Goal: Task Accomplishment & Management: Manage account settings

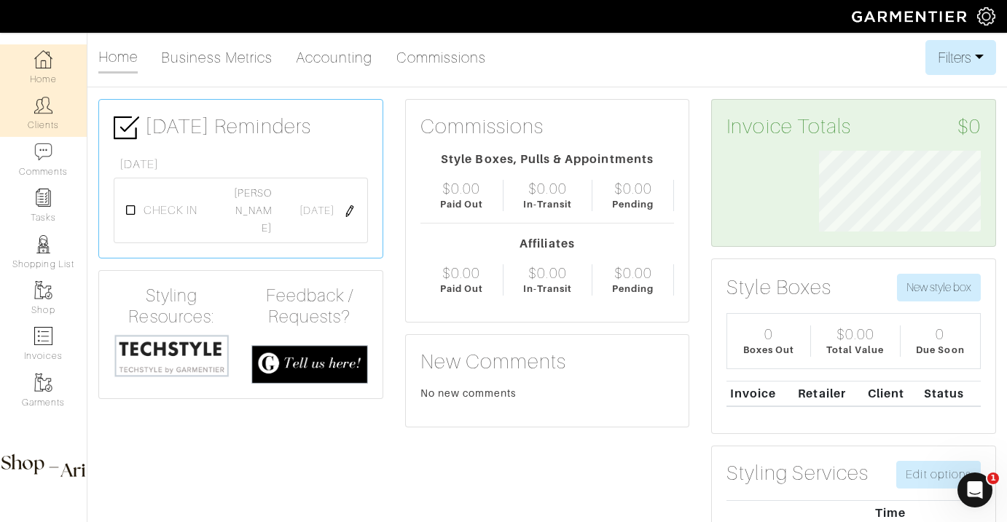
click at [68, 118] on link "Clients" at bounding box center [43, 113] width 87 height 46
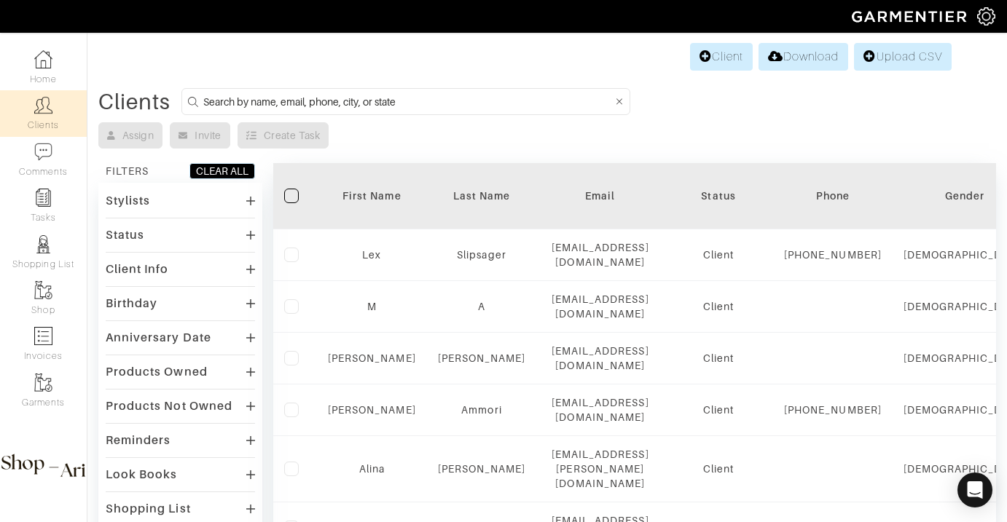
click at [252, 94] on input at bounding box center [407, 102] width 409 height 18
type input "jordan fein"
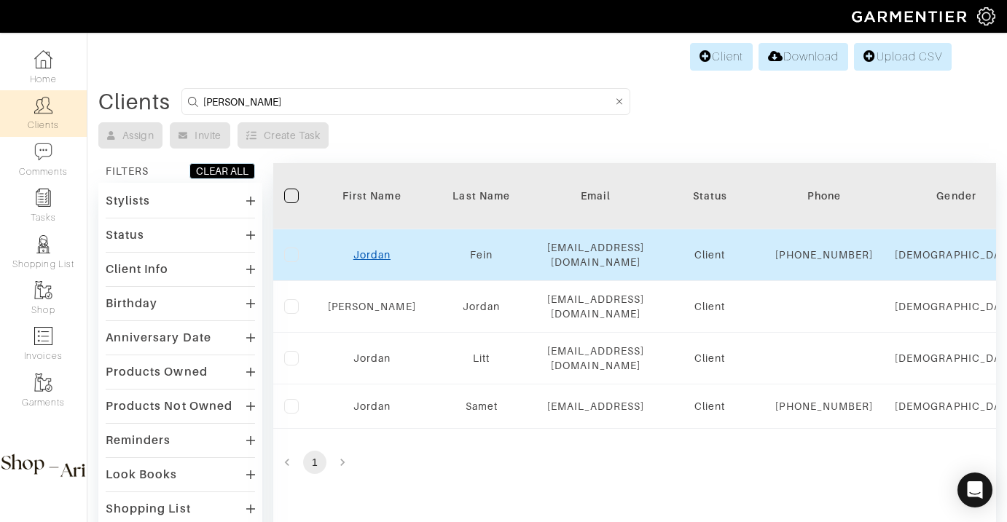
click at [380, 261] on link "Jordan" at bounding box center [371, 255] width 37 height 12
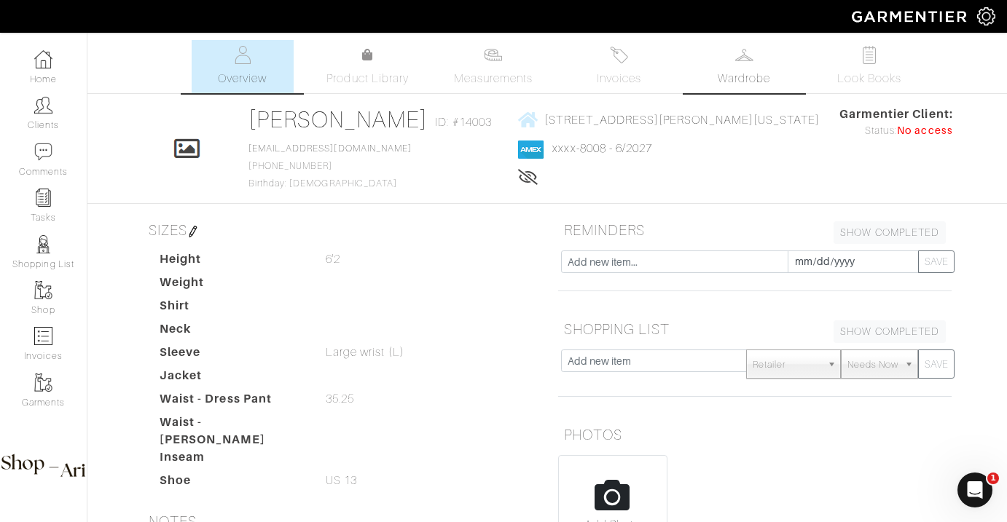
click at [763, 76] on span "Wardrobe" at bounding box center [743, 78] width 52 height 17
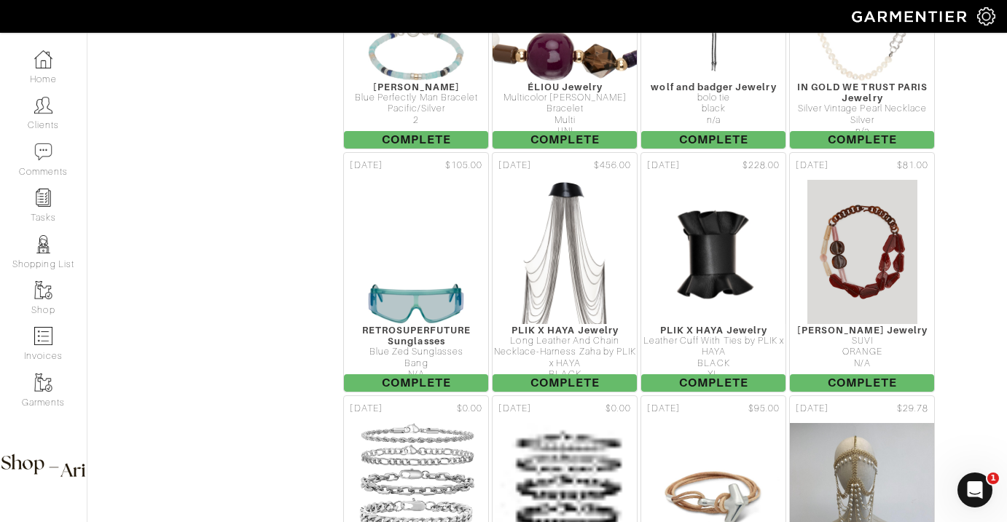
scroll to position [10190, 0]
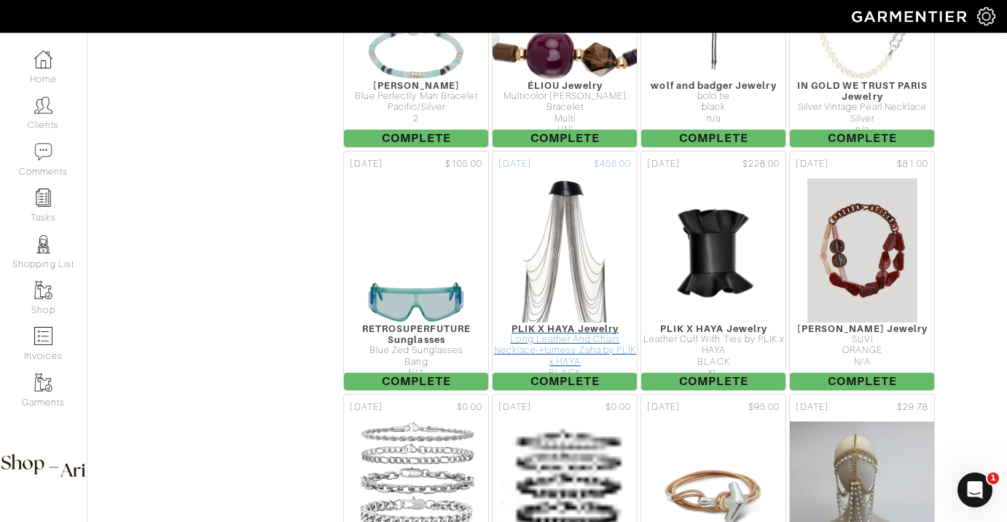
click at [542, 343] on div "Long Leather And Chain Necklace-Harness Zaha by PLIK x HAYA" at bounding box center [564, 351] width 144 height 34
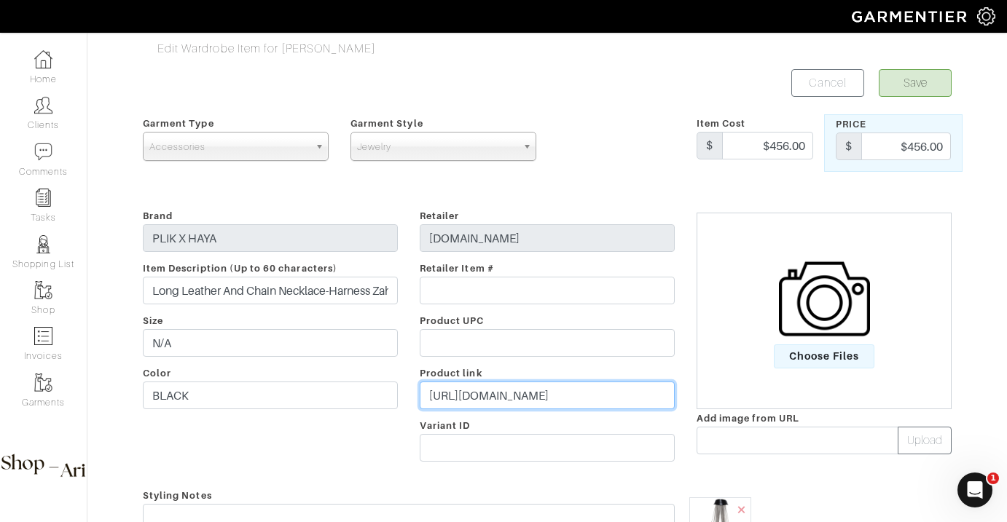
click at [528, 396] on input "https://www.wolfandbadger.com/us/long-leather-and-chain-necklace-harness-zaha/" at bounding box center [547, 396] width 255 height 28
type input "https://www.wolfandbadger.com/us/long-leather-and-chain-necklace-harness-zaha/"
click at [513, 483] on form "Save Cancel Garment Type Tops Bottoms Sport Coats Suiting Outerwear Shoes Swimw…" at bounding box center [547, 444] width 808 height 750
click at [519, 399] on input "https://www.wolfandbadger.com/us/long-leather-and-chain-necklace-harness-zaha/" at bounding box center [547, 396] width 255 height 28
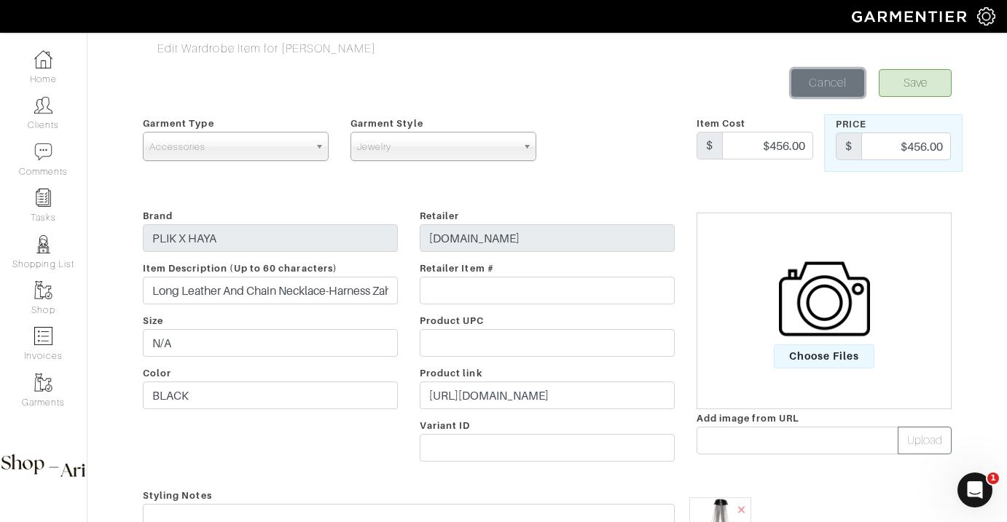
click at [812, 74] on link "Cancel" at bounding box center [827, 83] width 73 height 28
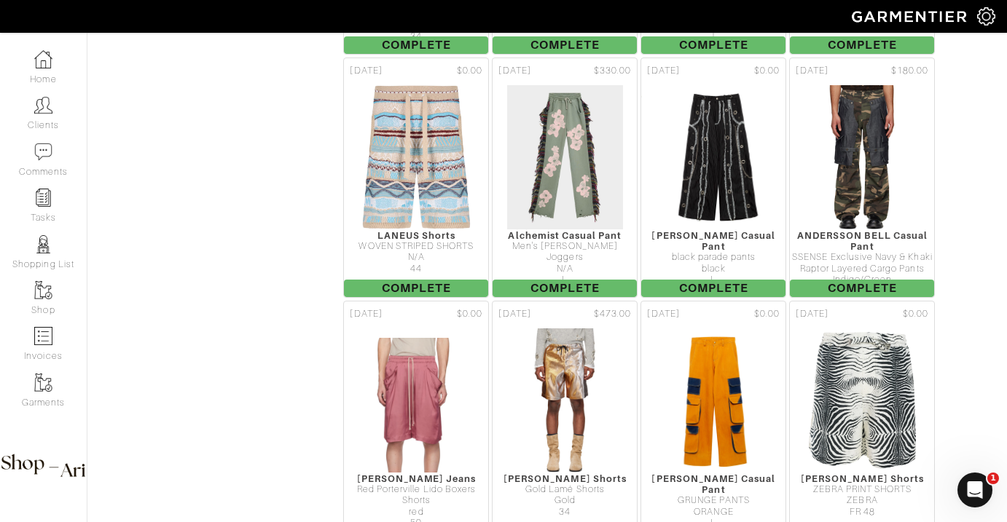
scroll to position [6345, 0]
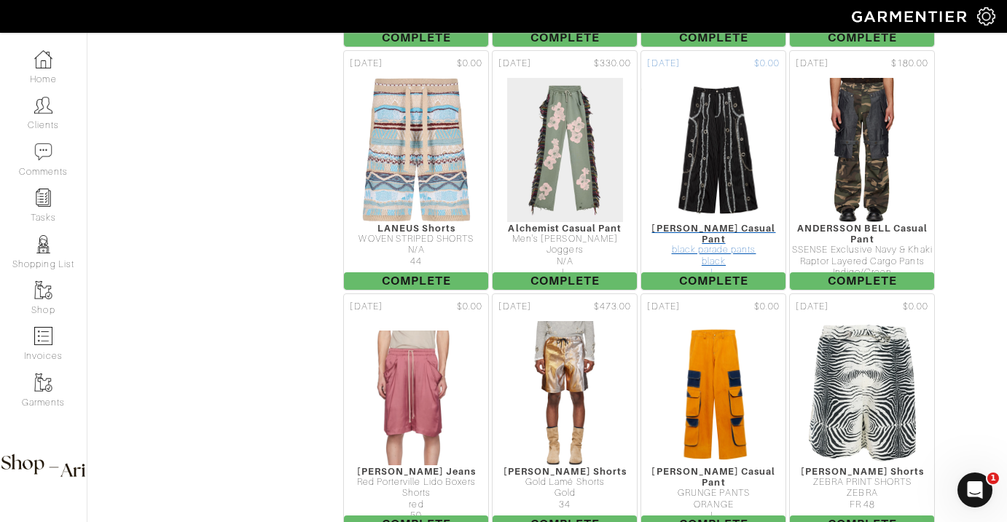
click at [744, 108] on img at bounding box center [713, 150] width 146 height 146
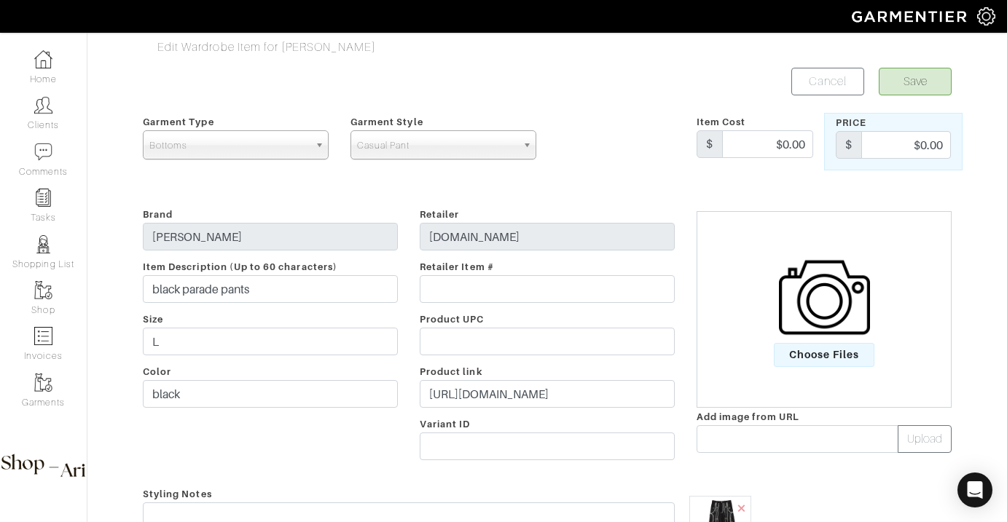
scroll to position [3, 0]
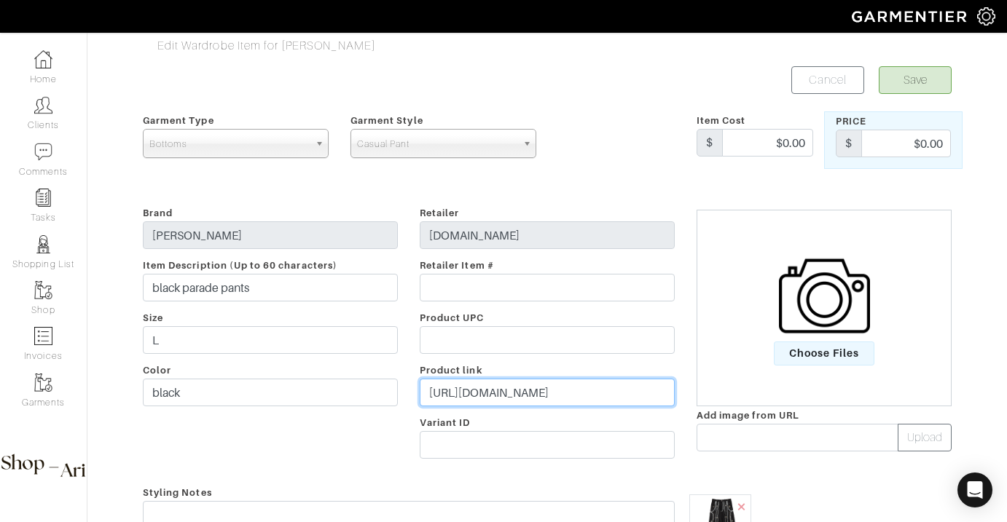
click at [526, 393] on input "https://www.wolfandbadger.com/us/black-parade-pants/" at bounding box center [547, 393] width 255 height 28
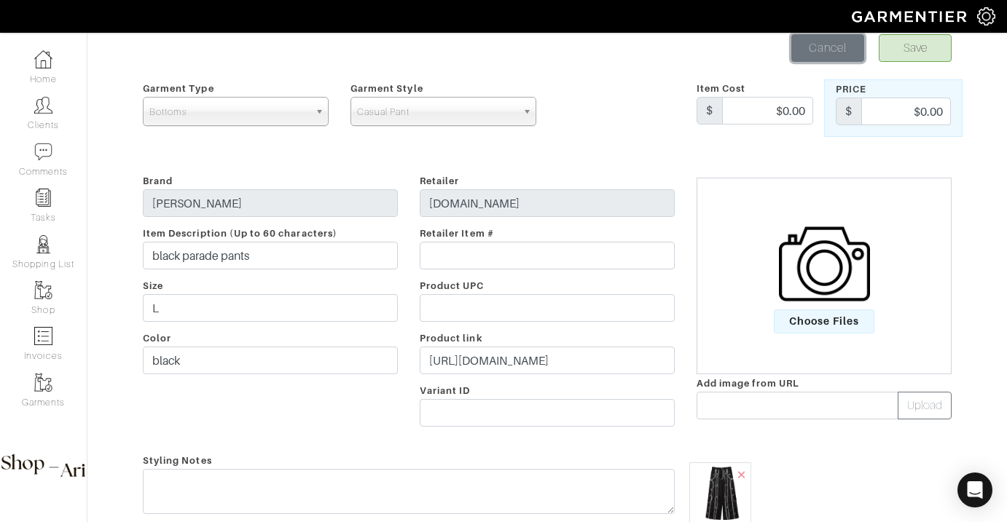
click at [809, 53] on link "Cancel" at bounding box center [827, 48] width 73 height 28
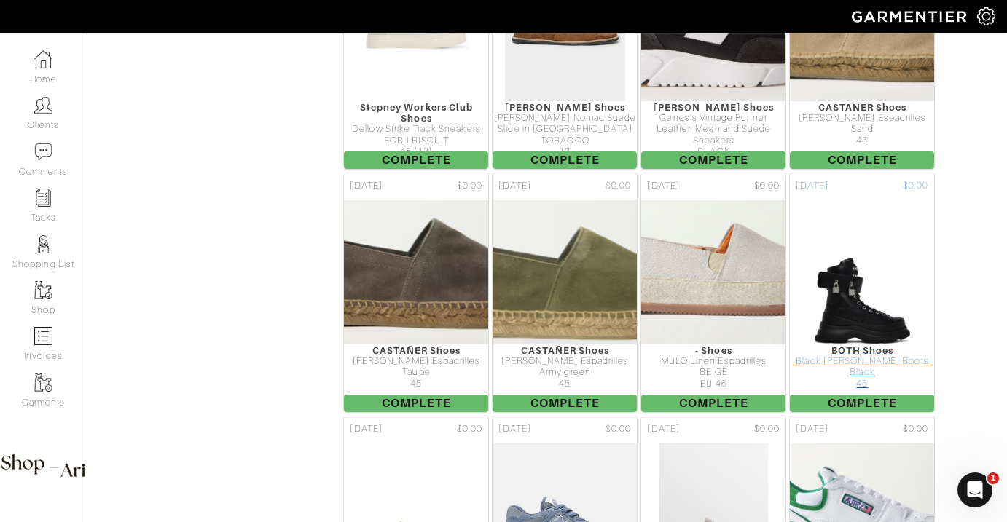
scroll to position [12892, 0]
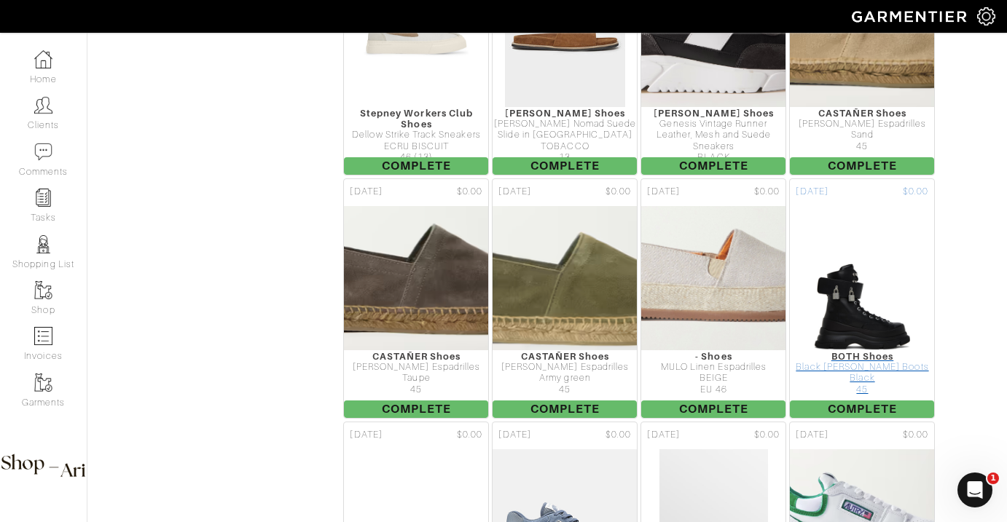
click at [826, 299] on img at bounding box center [862, 278] width 98 height 146
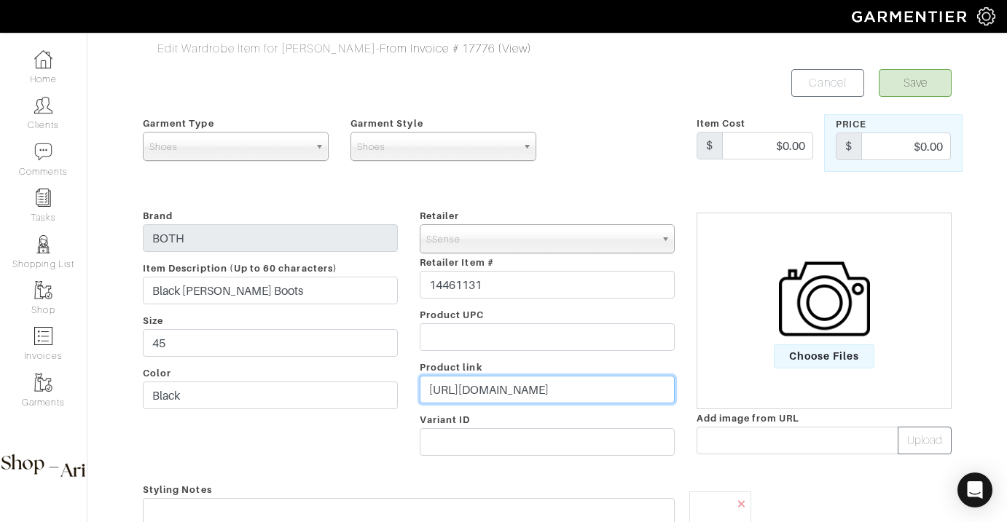
click at [585, 387] on input "https://www.ssense.com/en-us/men/product/both/black-gao-eva-boots/14461131" at bounding box center [547, 390] width 255 height 28
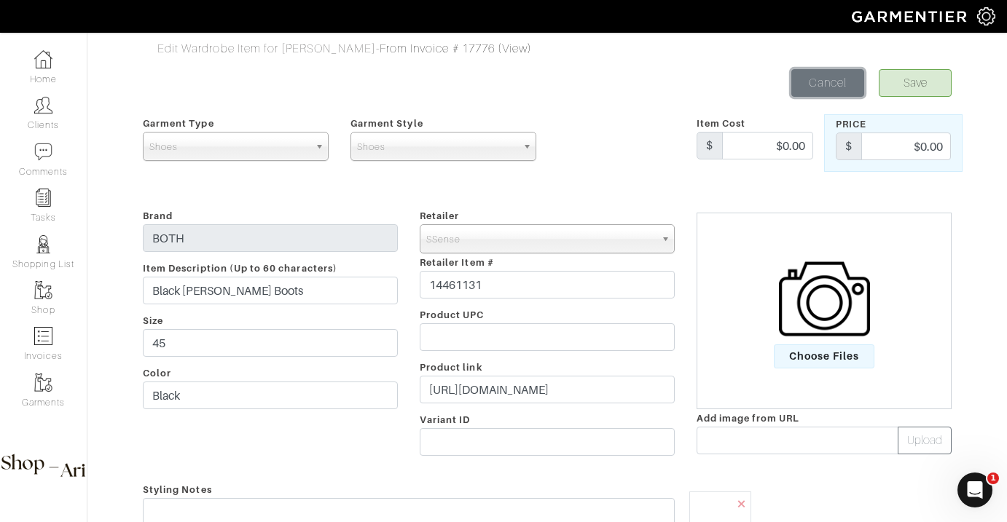
click at [799, 82] on link "Cancel" at bounding box center [827, 83] width 73 height 28
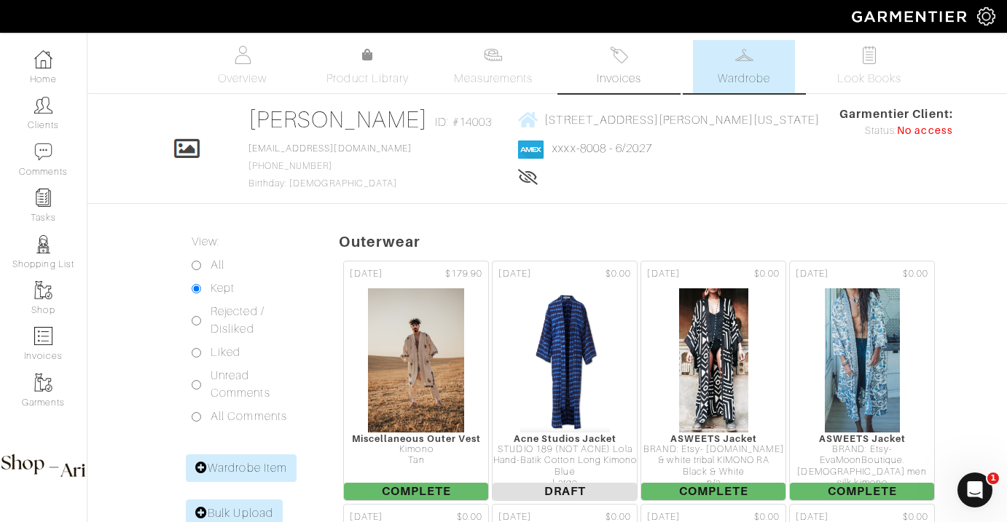
click at [614, 89] on link "Invoices" at bounding box center [618, 66] width 102 height 53
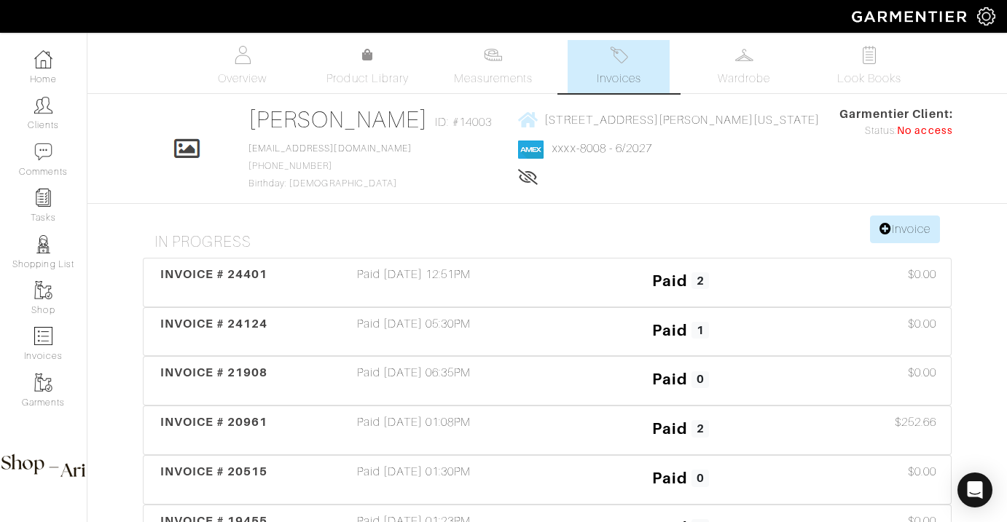
click at [881, 244] on h4 "In Progress" at bounding box center [552, 242] width 797 height 18
click at [888, 229] on link "Invoice" at bounding box center [905, 230] width 70 height 28
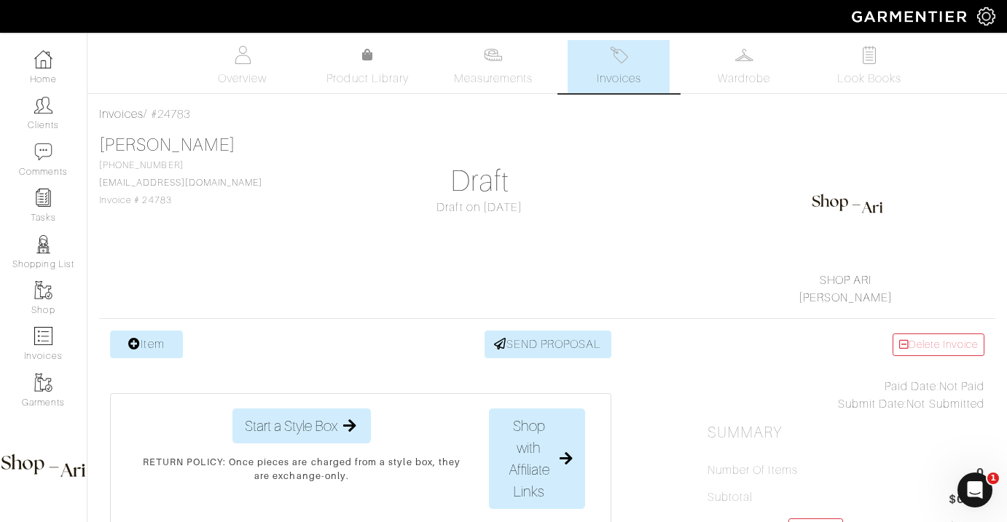
click at [149, 355] on link "Item" at bounding box center [146, 345] width 73 height 28
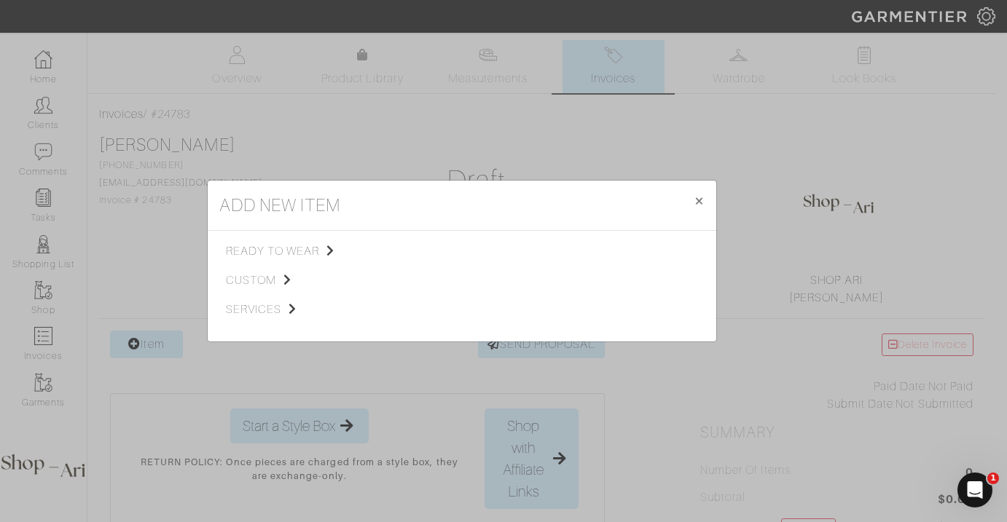
click at [254, 319] on div "ready to wear custom services" at bounding box center [304, 286] width 157 height 87
click at [275, 305] on span "services" at bounding box center [299, 309] width 146 height 17
click at [413, 253] on span "Styling Service" at bounding box center [430, 250] width 72 height 12
click at [580, 285] on link "Personal Shopping" at bounding box center [597, 289] width 93 height 12
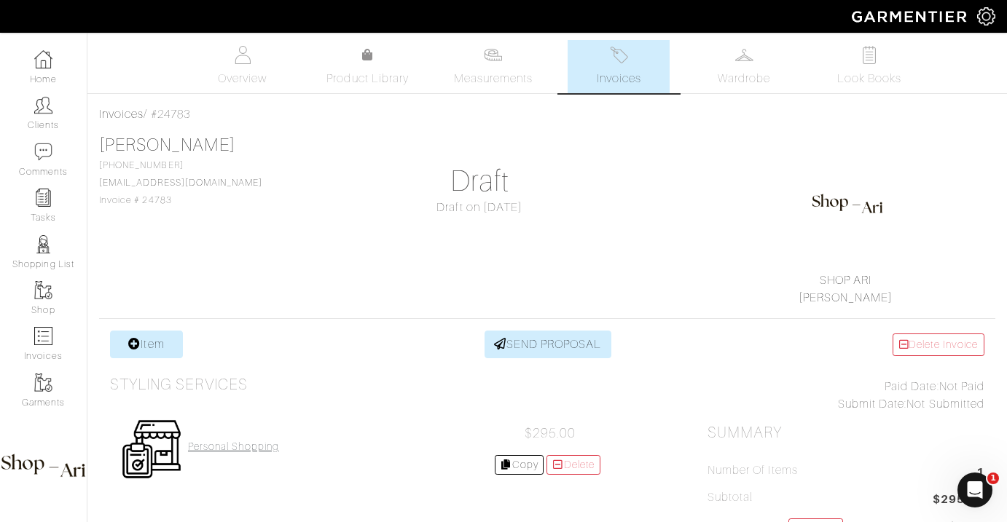
click at [253, 448] on h4 "Personal Shopping" at bounding box center [233, 447] width 91 height 12
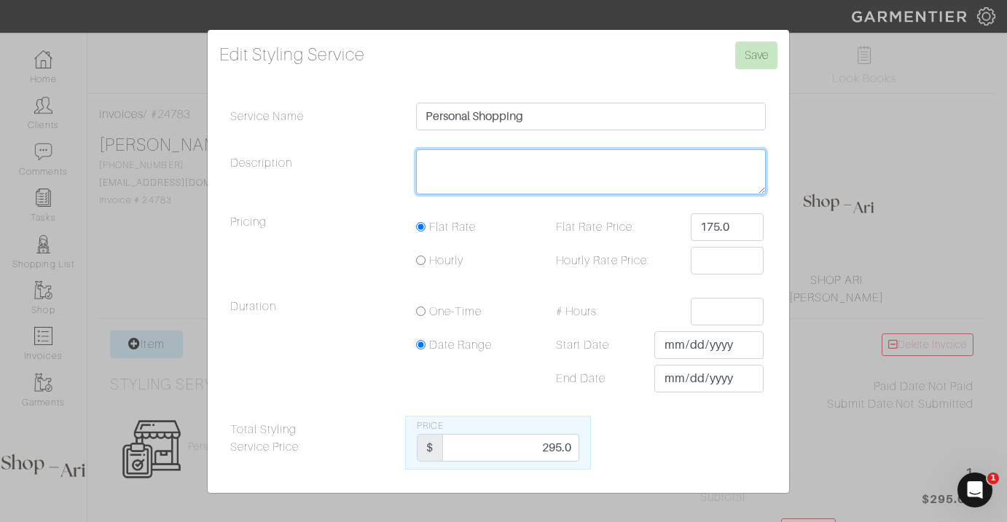
click at [566, 164] on textarea "Description" at bounding box center [591, 171] width 350 height 45
type textarea "20"
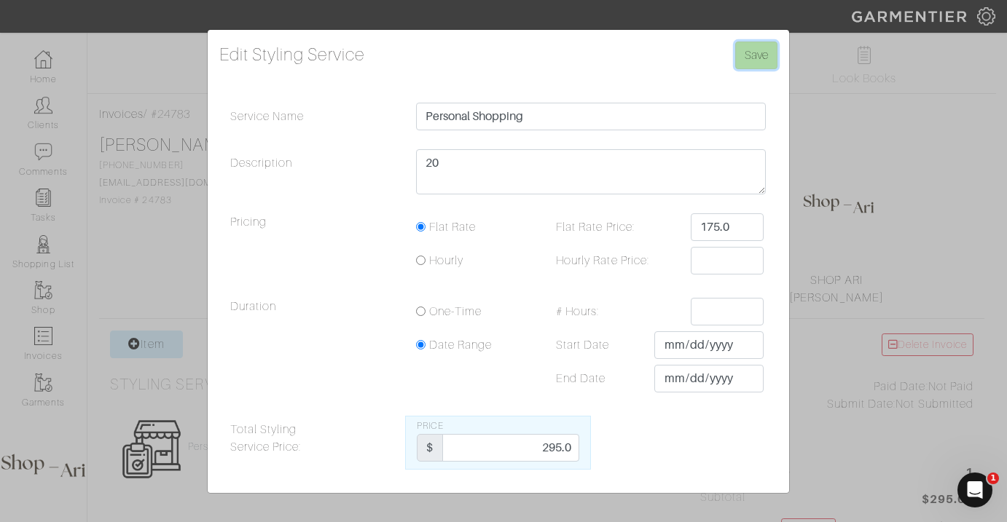
click at [758, 50] on input "Save" at bounding box center [756, 56] width 42 height 28
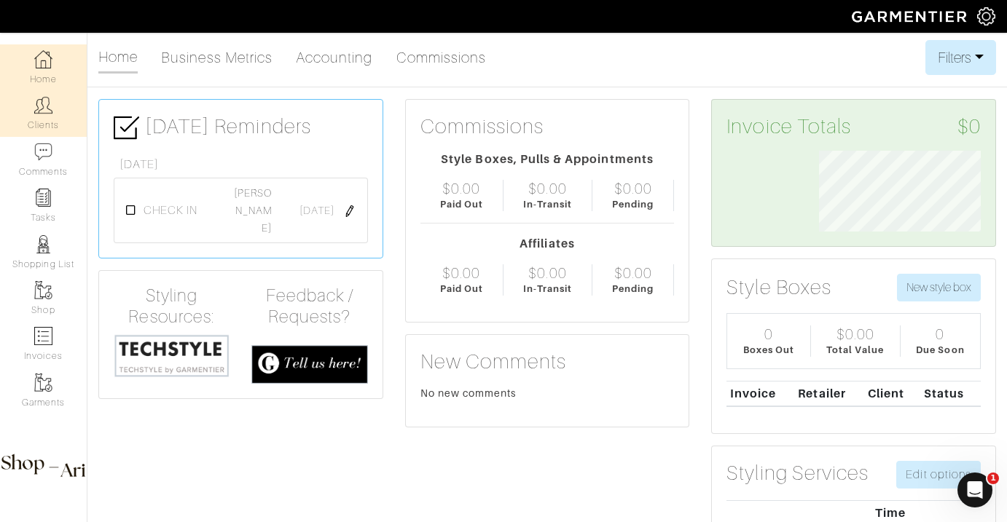
click at [46, 130] on link "Clients" at bounding box center [43, 113] width 87 height 46
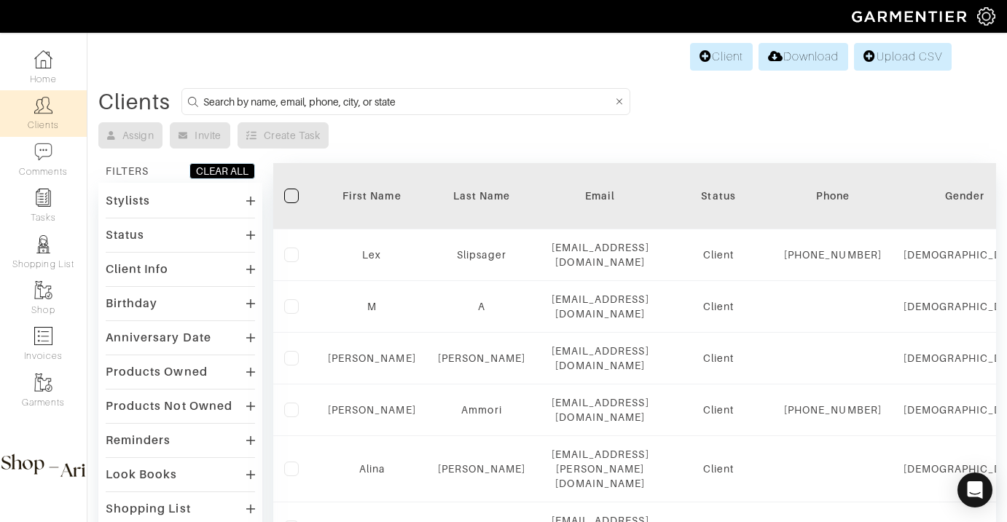
click at [237, 111] on form at bounding box center [405, 101] width 449 height 27
click at [246, 101] on input at bounding box center [407, 102] width 409 height 18
type input "david k"
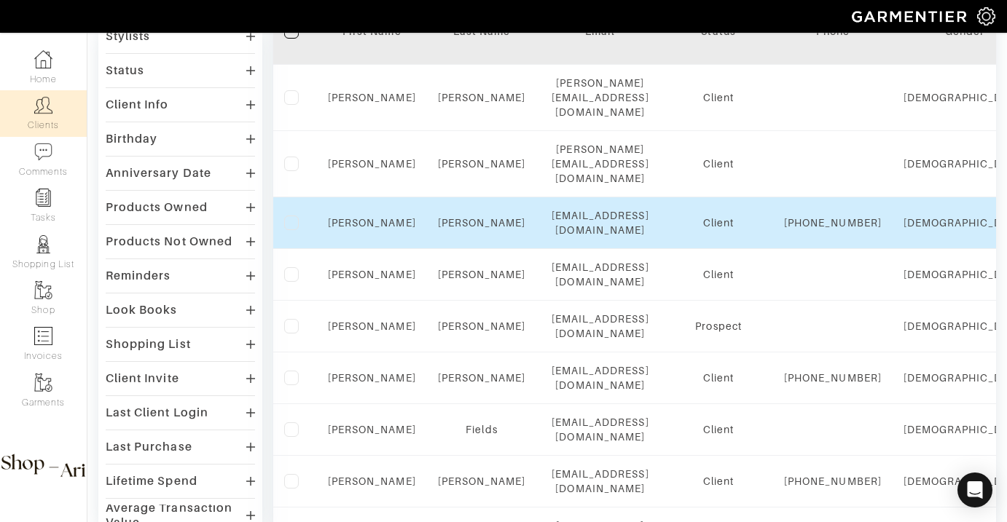
scroll to position [267, 0]
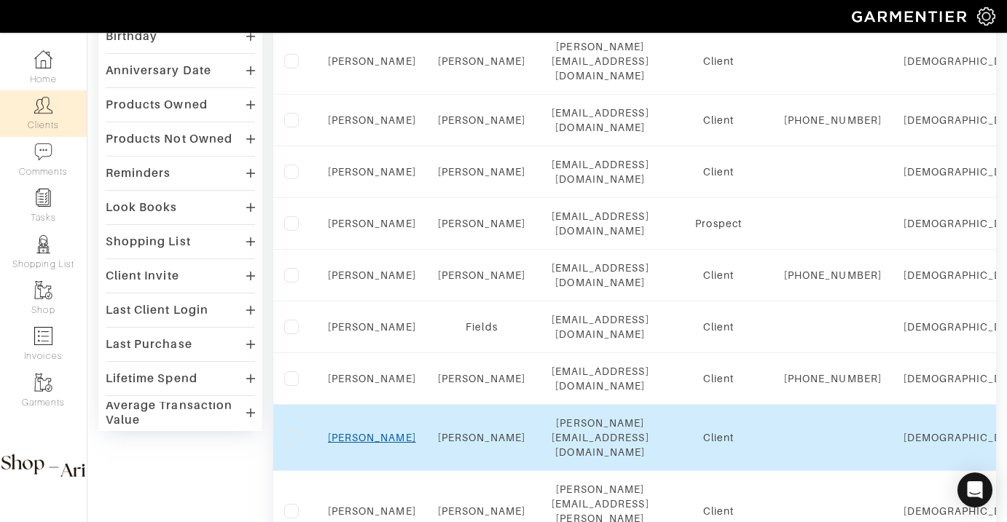
click at [379, 434] on link "David" at bounding box center [372, 438] width 88 height 12
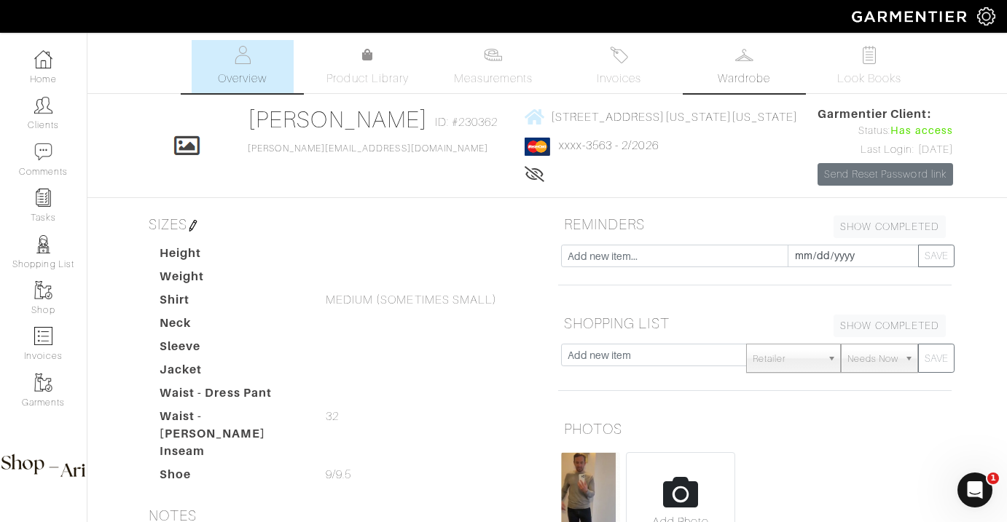
click at [731, 71] on span "Wardrobe" at bounding box center [743, 78] width 52 height 17
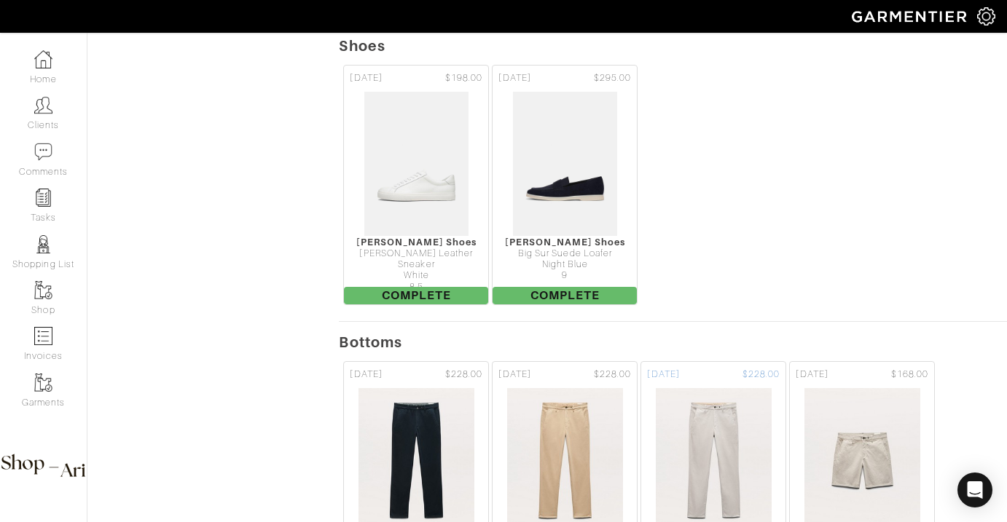
scroll to position [1755, 0]
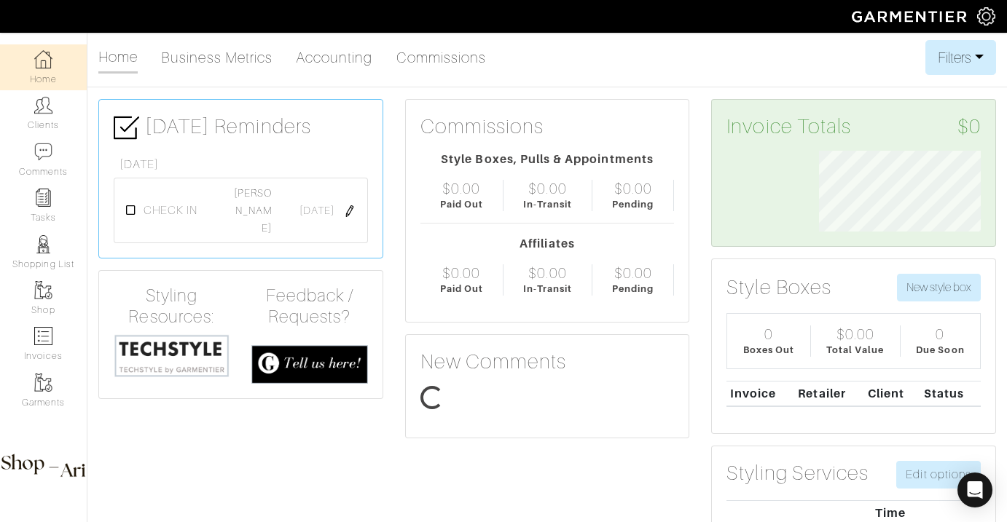
scroll to position [81, 184]
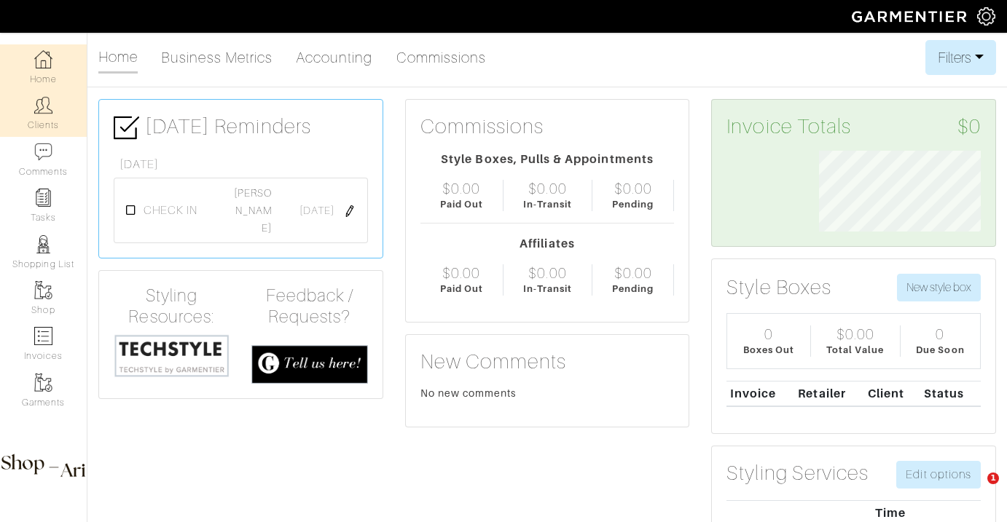
click at [58, 104] on link "Clients" at bounding box center [43, 113] width 87 height 46
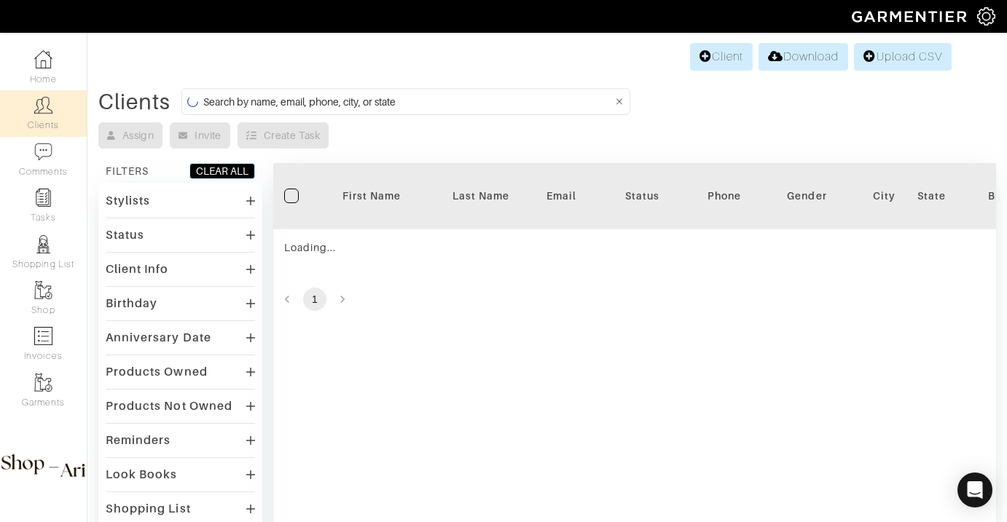
click at [495, 103] on input at bounding box center [407, 102] width 409 height 18
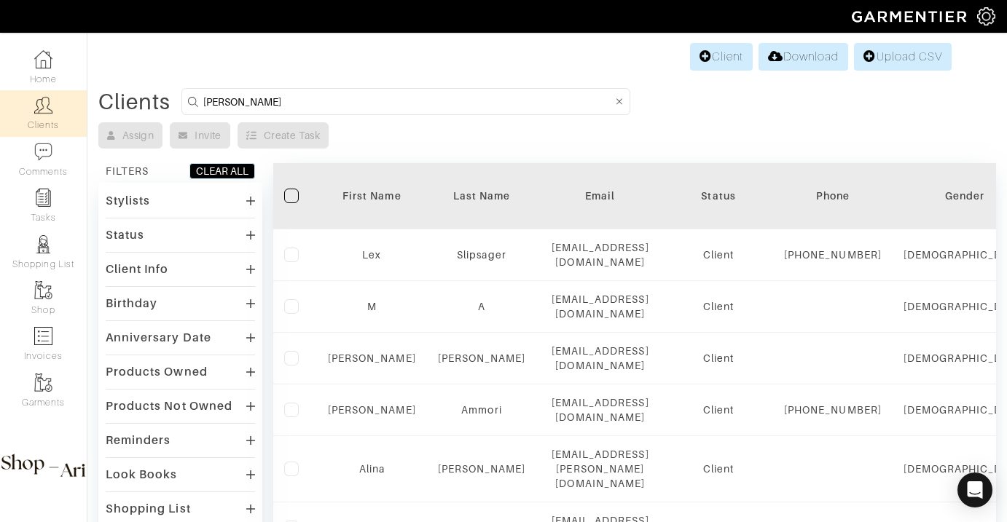
type input "janet"
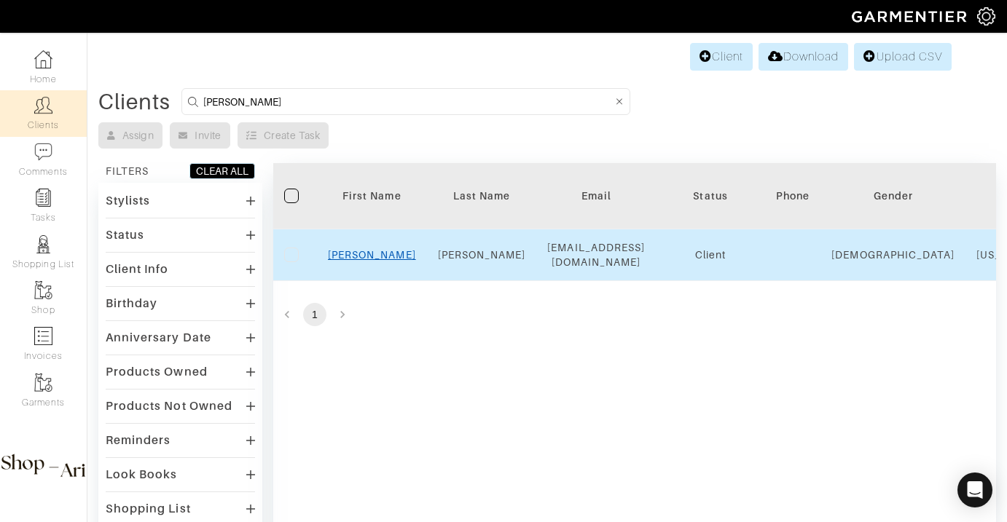
click at [375, 259] on link "Janet" at bounding box center [372, 255] width 88 height 12
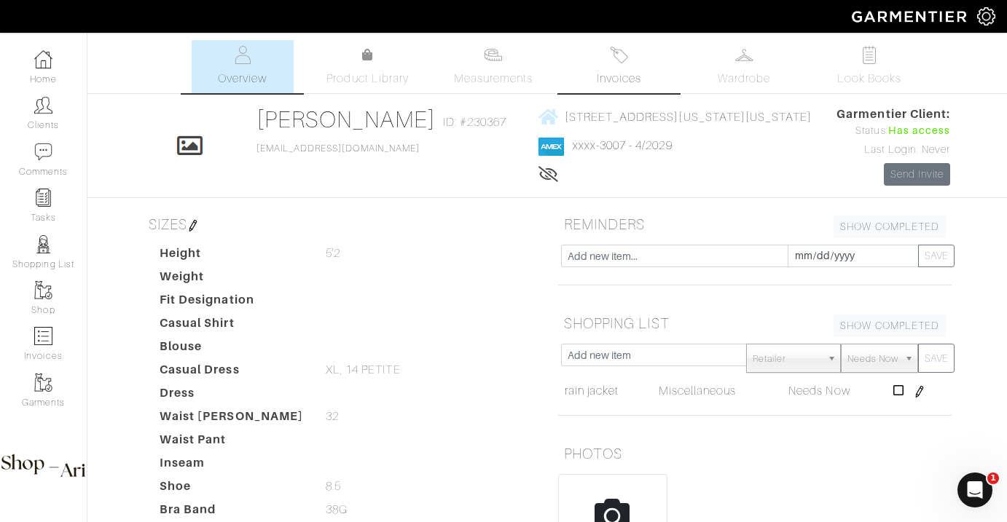
click at [599, 60] on link "Invoices" at bounding box center [618, 66] width 102 height 53
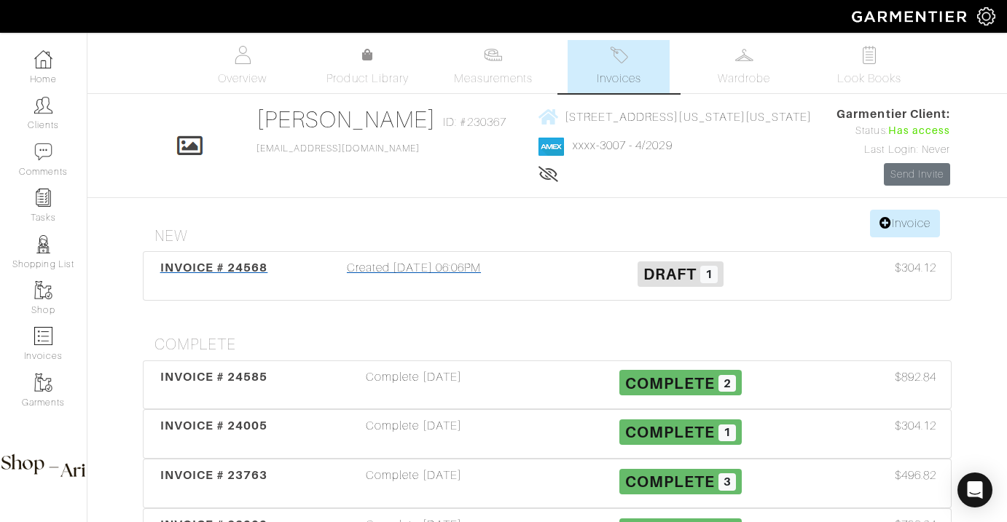
click at [449, 286] on div "Created 09/15/25 06:06PM" at bounding box center [413, 276] width 267 height 34
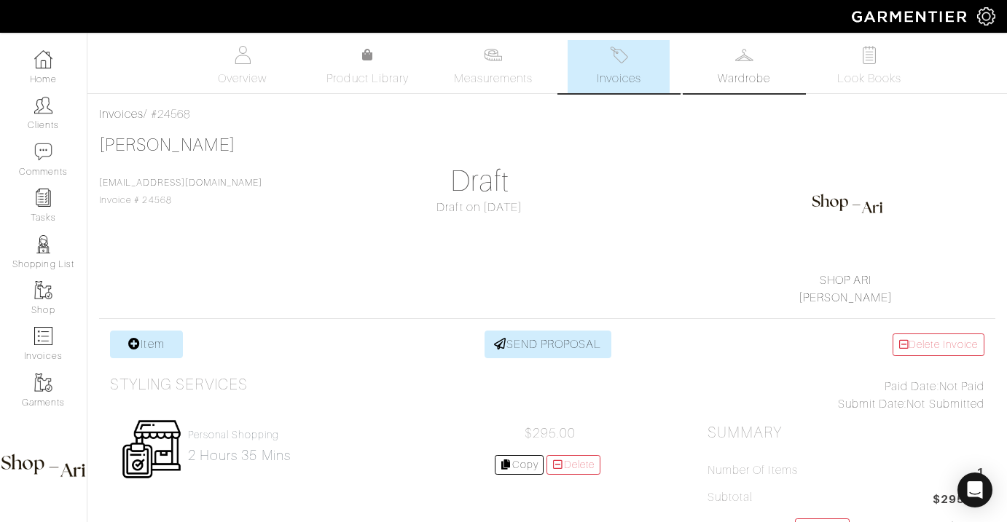
click at [747, 78] on span "Wardrobe" at bounding box center [743, 78] width 52 height 17
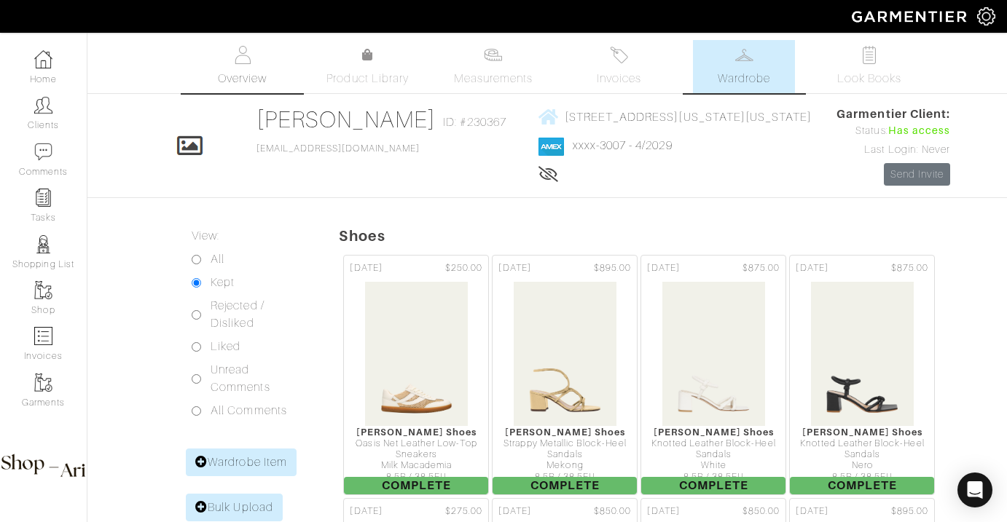
click at [250, 74] on span "Overview" at bounding box center [242, 78] width 49 height 17
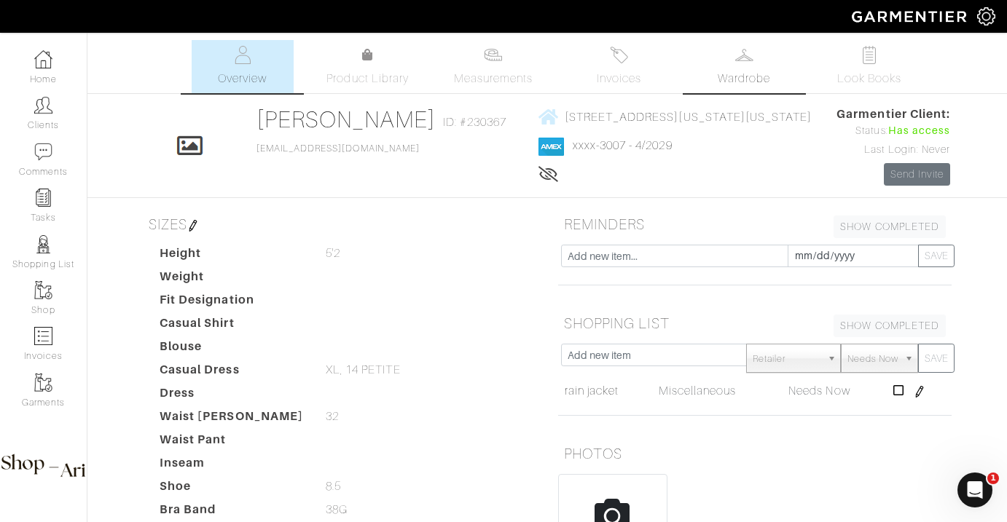
click at [755, 66] on link "Wardrobe" at bounding box center [744, 66] width 102 height 53
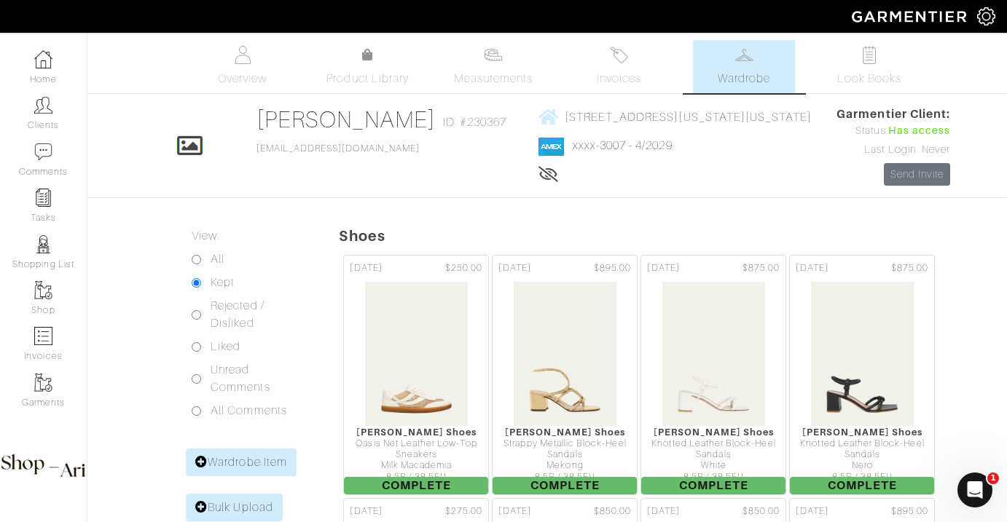
click at [611, 76] on span "Invoices" at bounding box center [619, 78] width 44 height 17
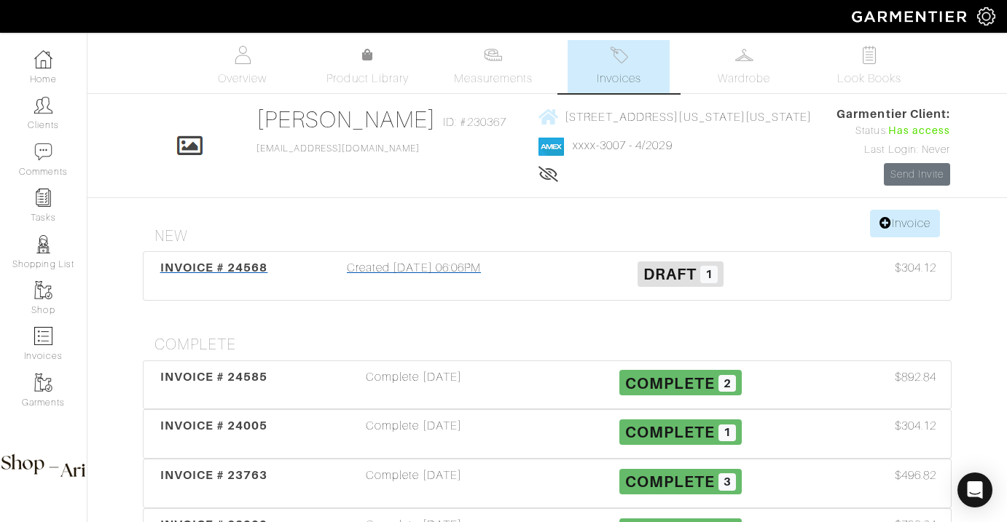
click at [476, 256] on div "INVOICE # 24568 Created 09/15/25 06:06PM Draft 1 $304.12" at bounding box center [546, 276] width 807 height 48
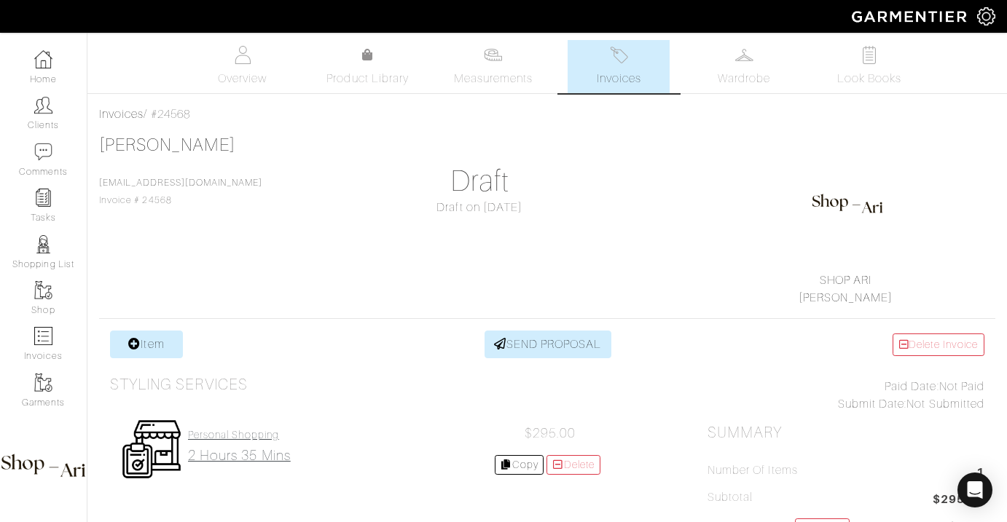
click at [243, 438] on h4 "Personal Shopping" at bounding box center [239, 435] width 103 height 12
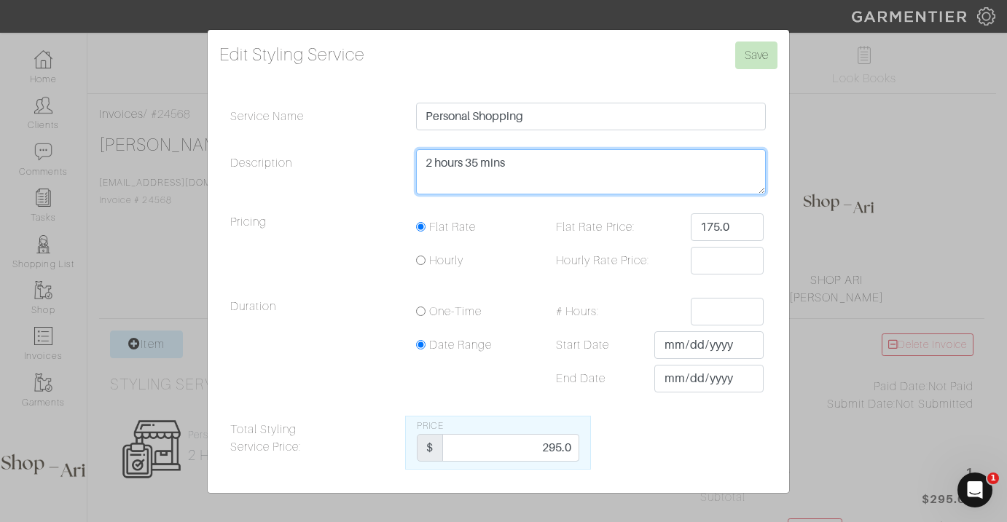
click at [475, 163] on textarea "2 hours 35 mins" at bounding box center [591, 171] width 350 height 45
type textarea "2 hours 50 mins"
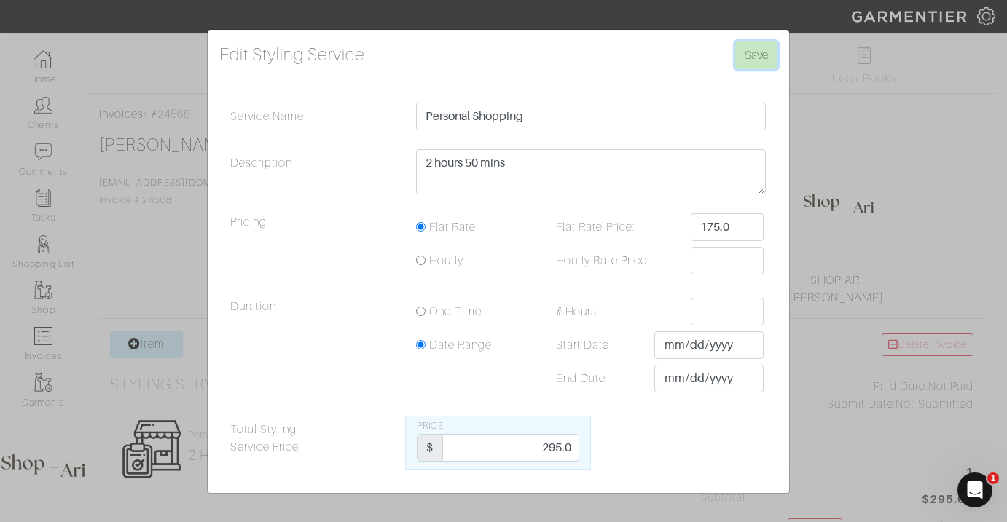
drag, startPoint x: 769, startPoint y: 56, endPoint x: 693, endPoint y: 69, distance: 76.9
click at [769, 56] on input "Save" at bounding box center [756, 56] width 42 height 28
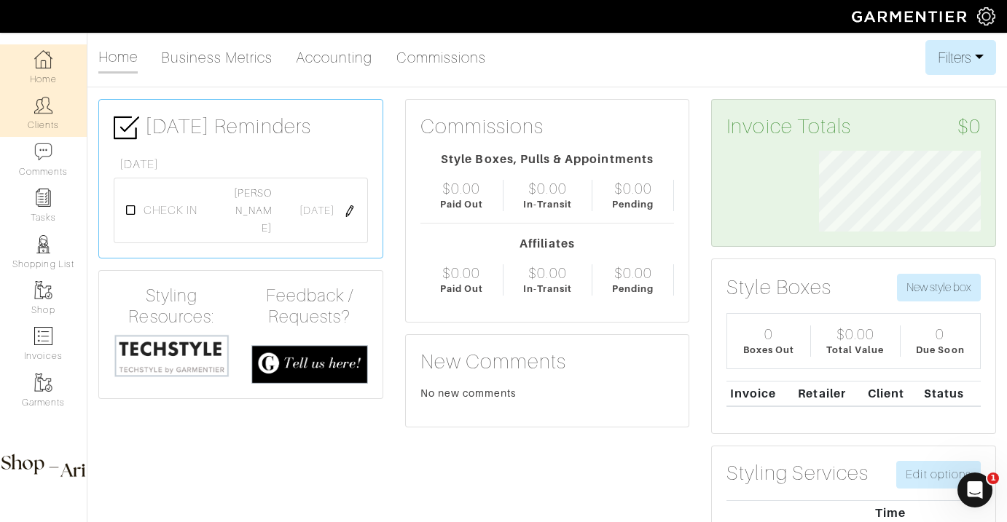
click at [36, 106] on img at bounding box center [43, 105] width 18 height 18
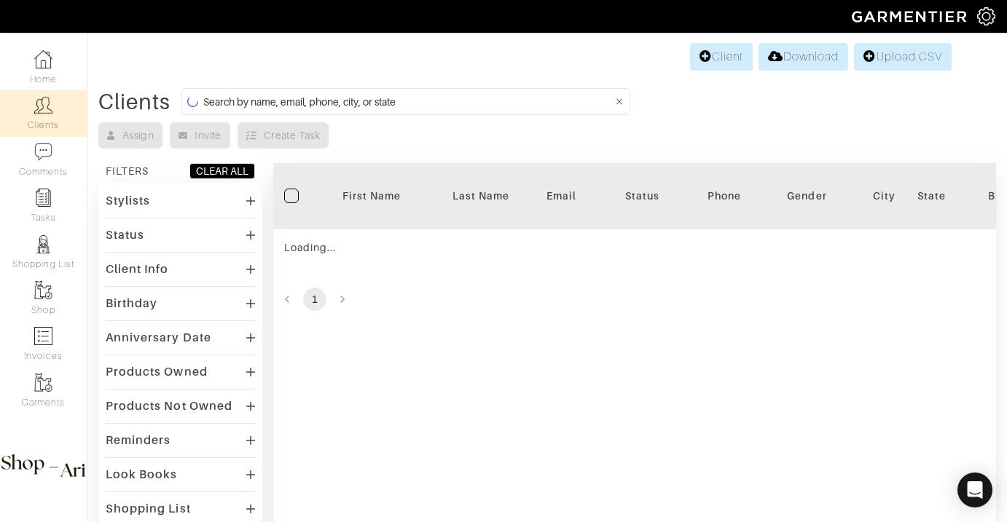
click at [288, 108] on input at bounding box center [407, 102] width 409 height 18
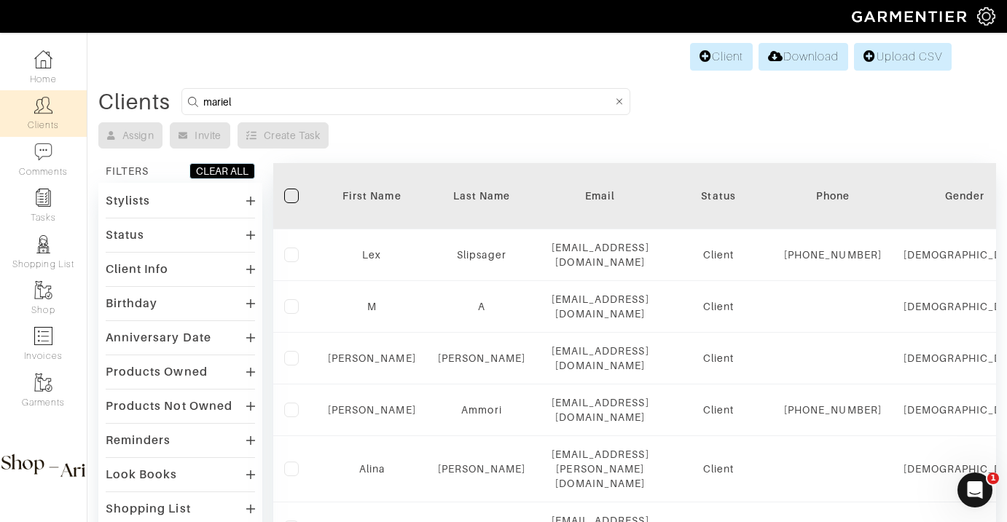
type input "mariel"
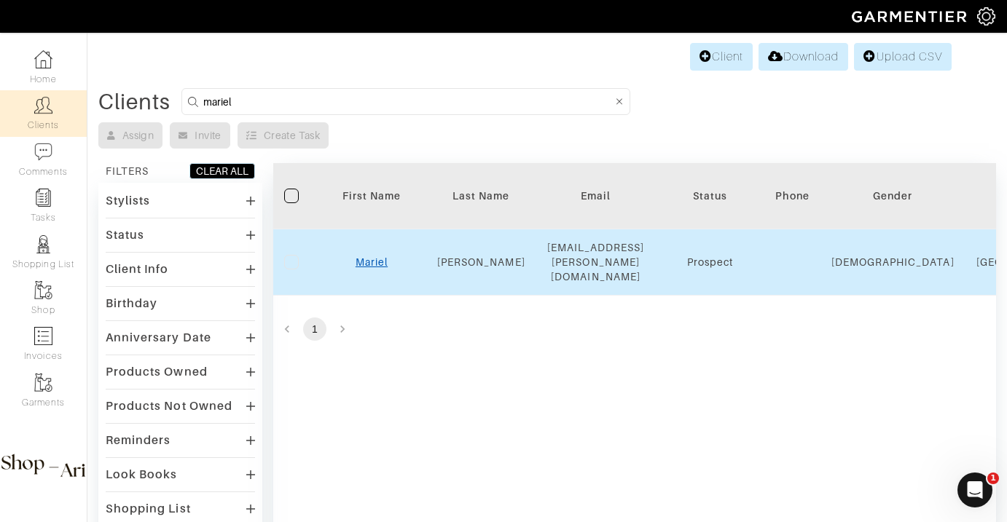
click at [366, 256] on link "Mariel" at bounding box center [371, 262] width 32 height 12
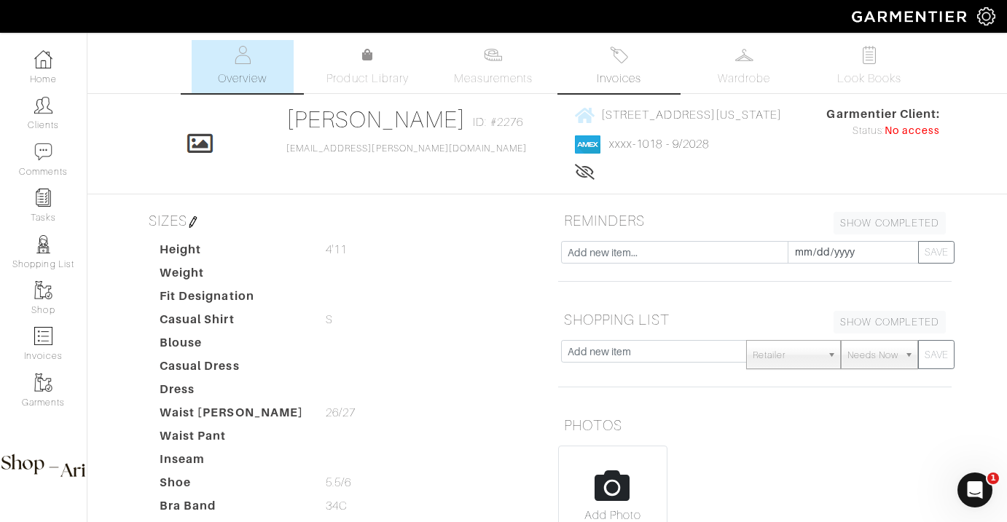
click at [629, 83] on span "Invoices" at bounding box center [619, 78] width 44 height 17
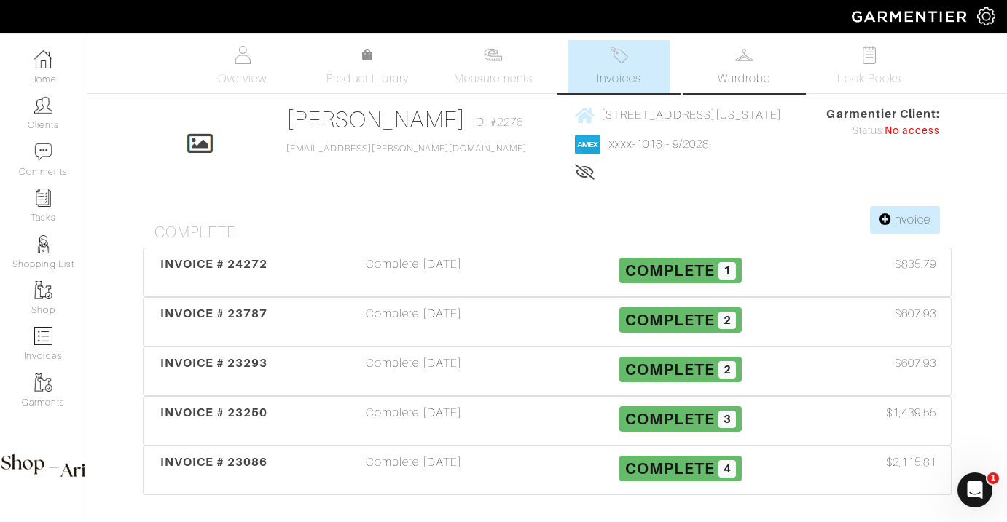
click at [695, 81] on link "Wardrobe" at bounding box center [744, 66] width 102 height 53
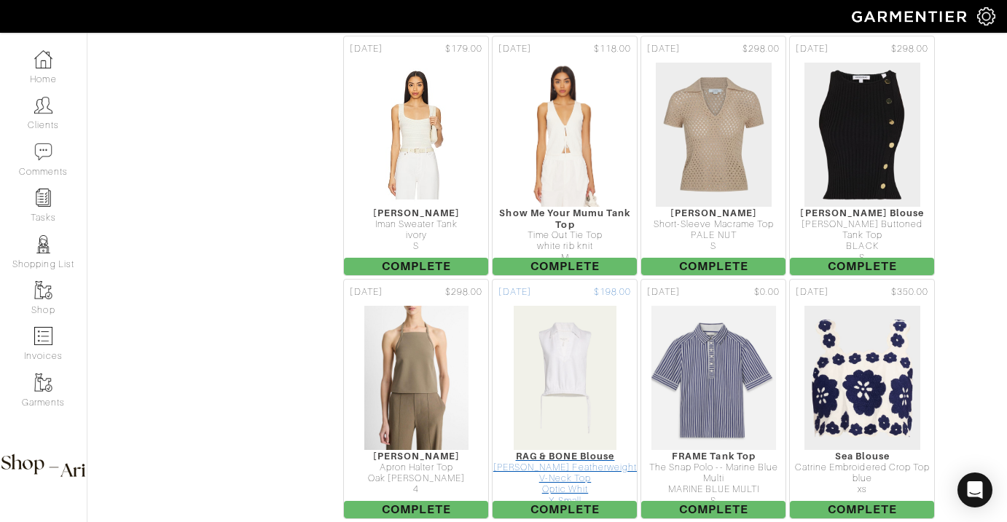
scroll to position [2880, 0]
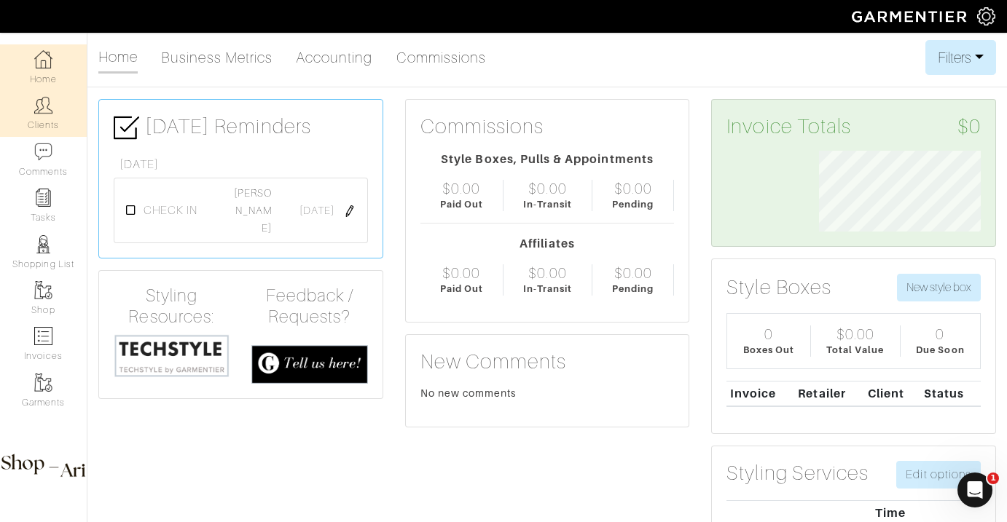
click at [22, 129] on link "Clients" at bounding box center [43, 113] width 87 height 46
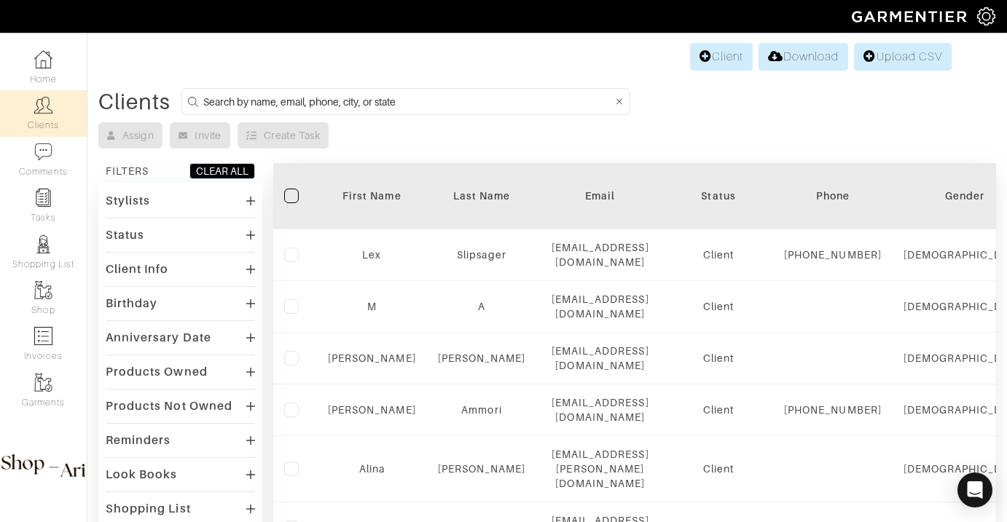
click at [246, 101] on input at bounding box center [407, 102] width 409 height 18
type input "remy"
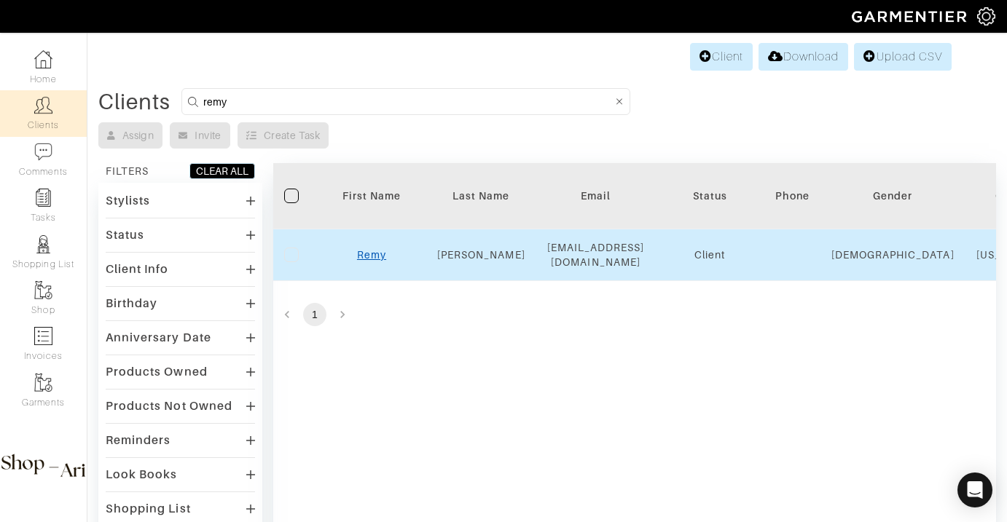
click at [374, 251] on link "Remy" at bounding box center [371, 255] width 29 height 12
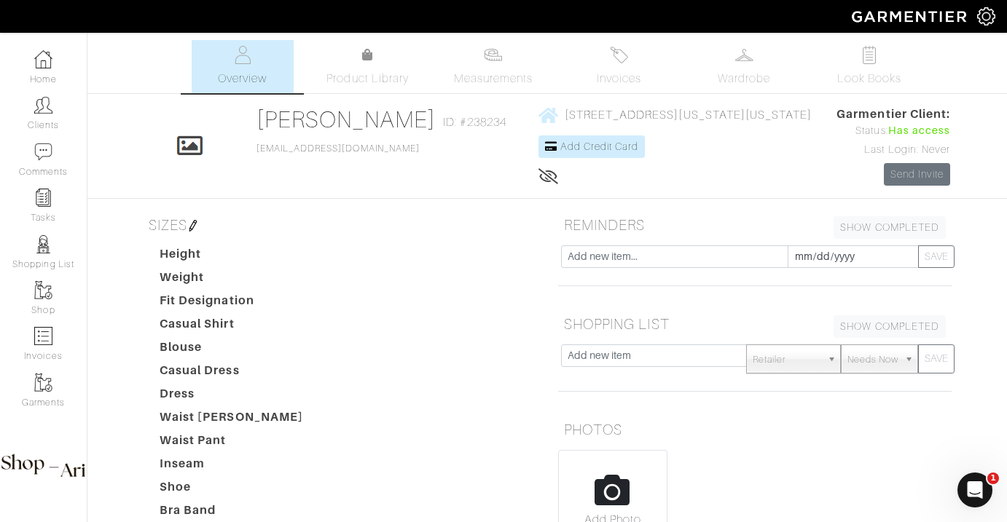
scroll to position [362, 0]
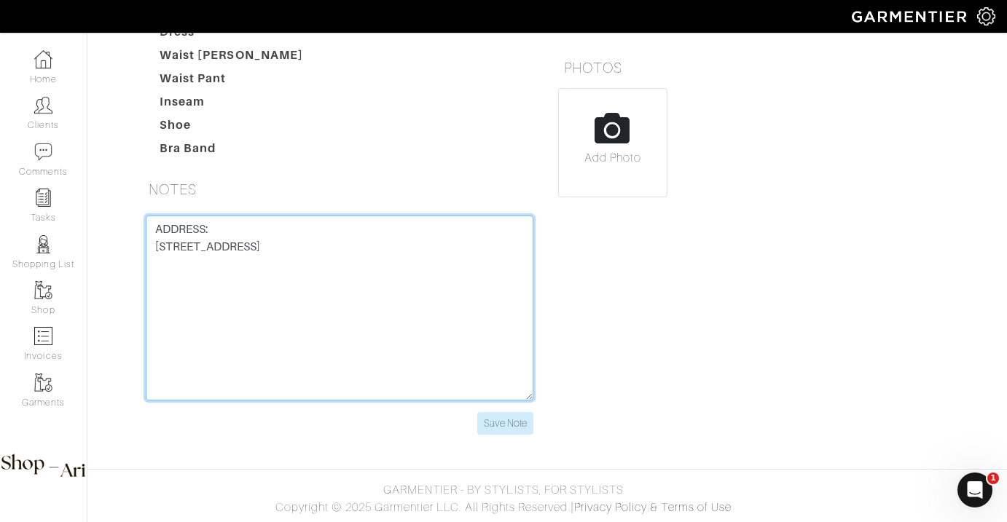
click at [361, 280] on textarea "ADDRESS: [STREET_ADDRESS]" at bounding box center [339, 308] width 387 height 185
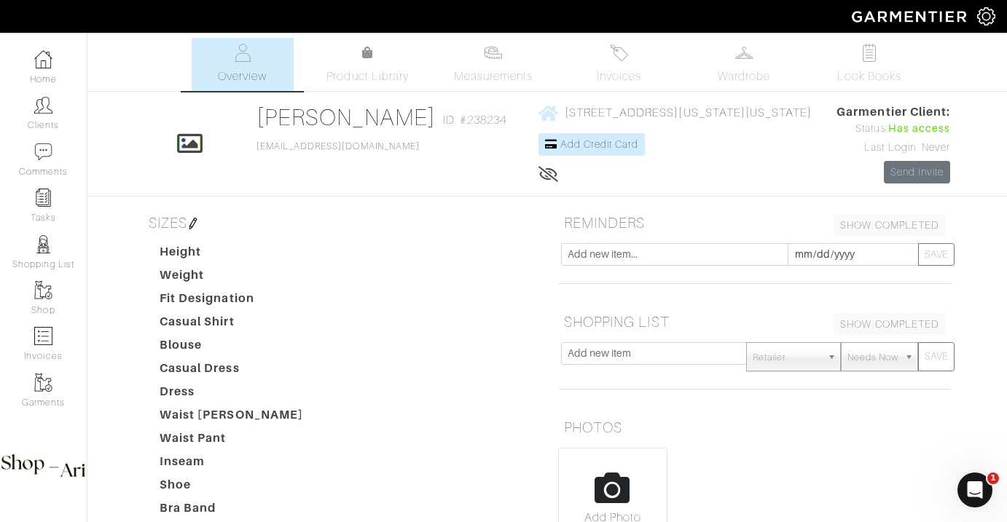
scroll to position [0, 0]
